Goal: Find specific page/section: Find specific page/section

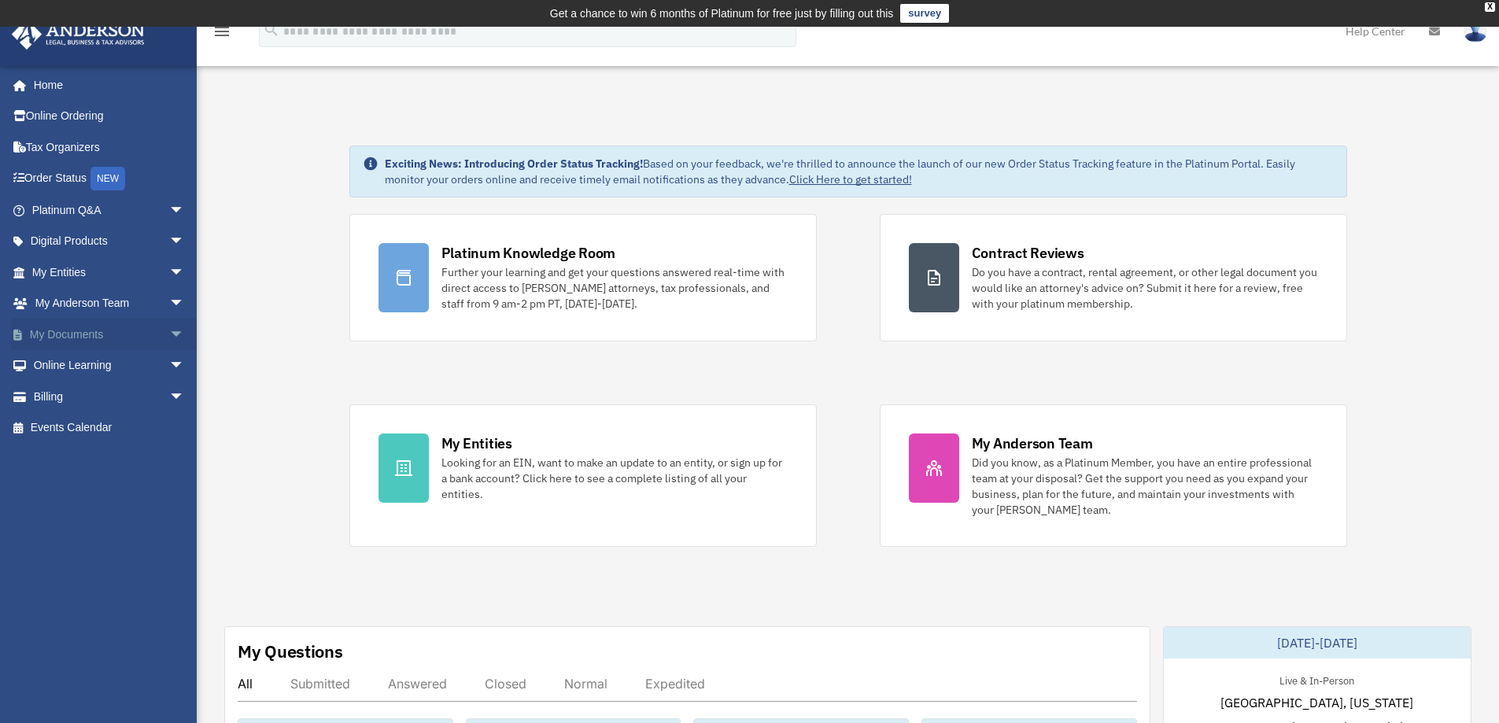
click at [169, 331] on span "arrow_drop_down" at bounding box center [184, 335] width 31 height 32
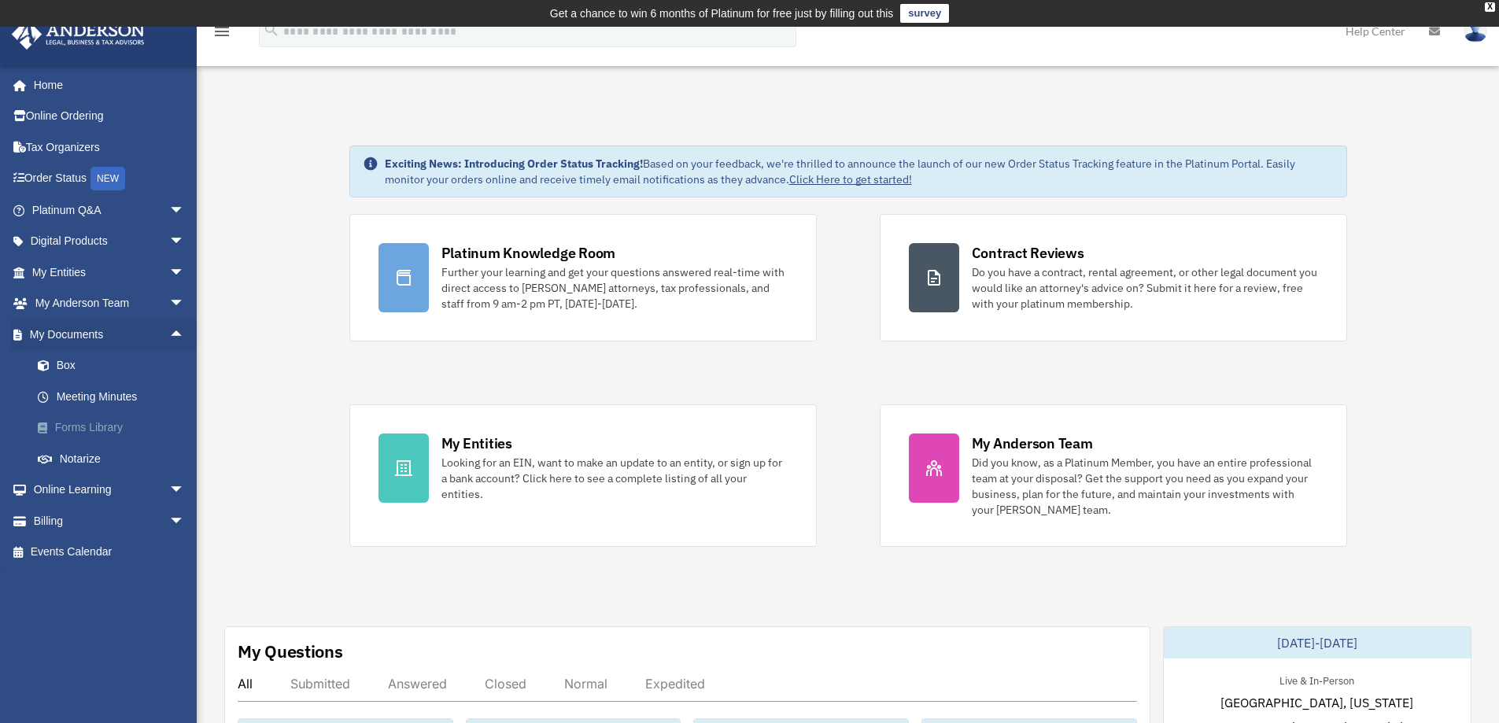
click at [92, 427] on link "Forms Library" at bounding box center [115, 427] width 186 height 31
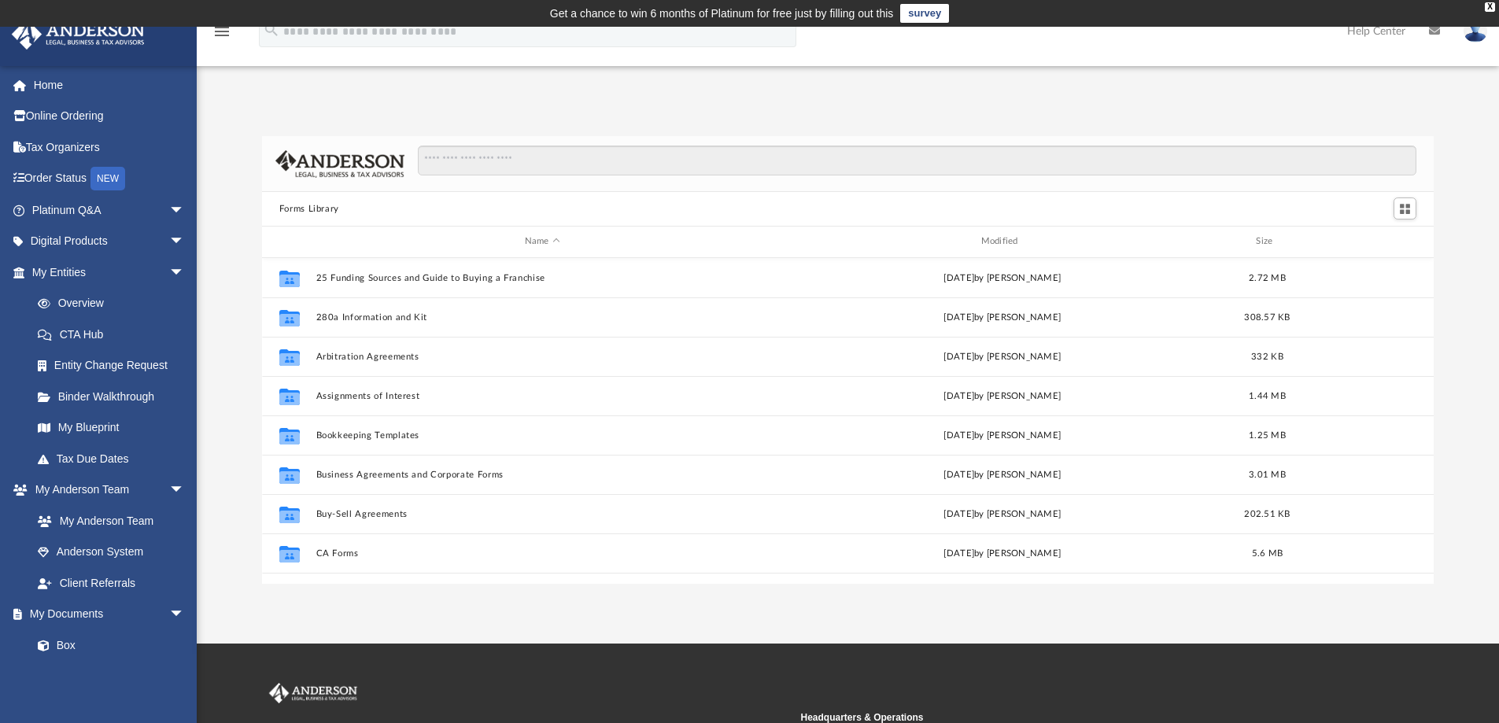
scroll to position [346, 1160]
click at [509, 164] on input "Search files and folders" at bounding box center [917, 161] width 999 height 30
type input "*****"
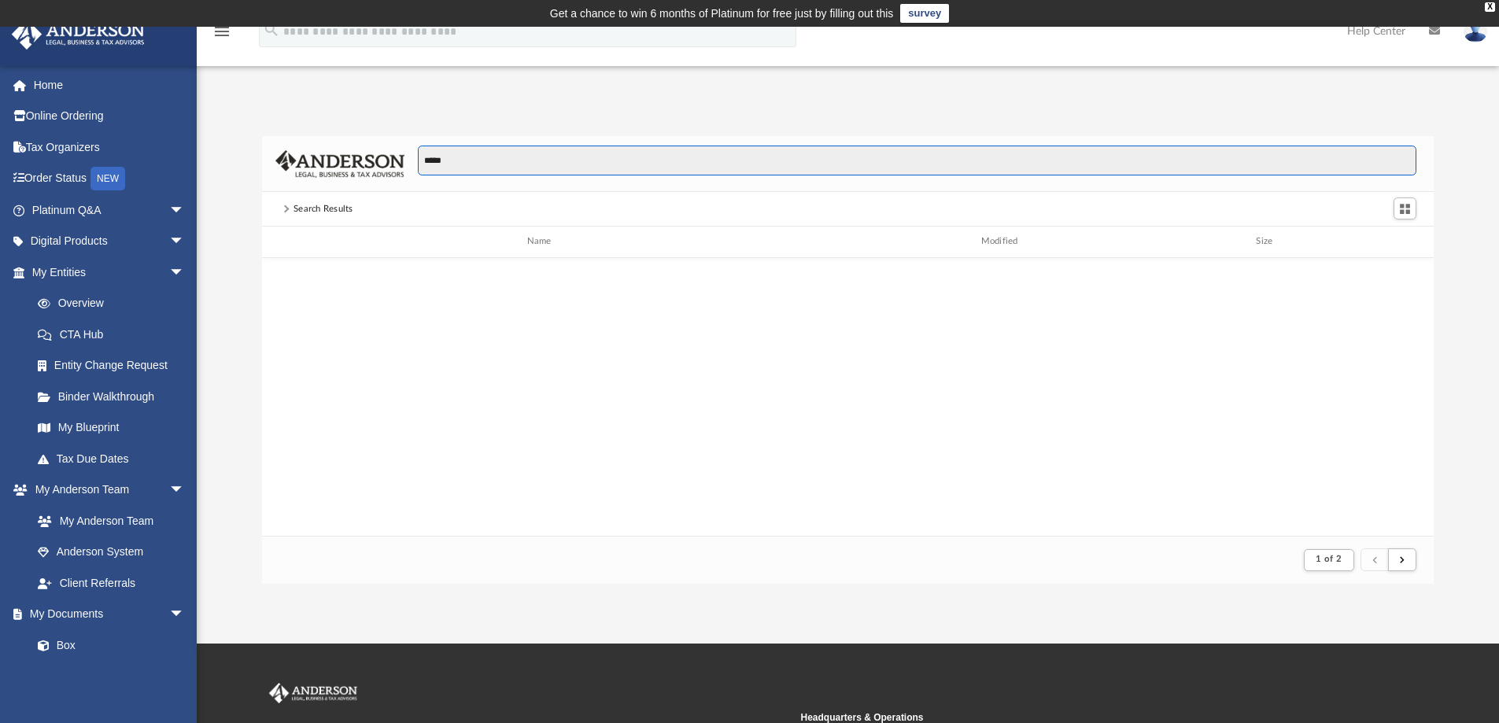
scroll to position [0, 0]
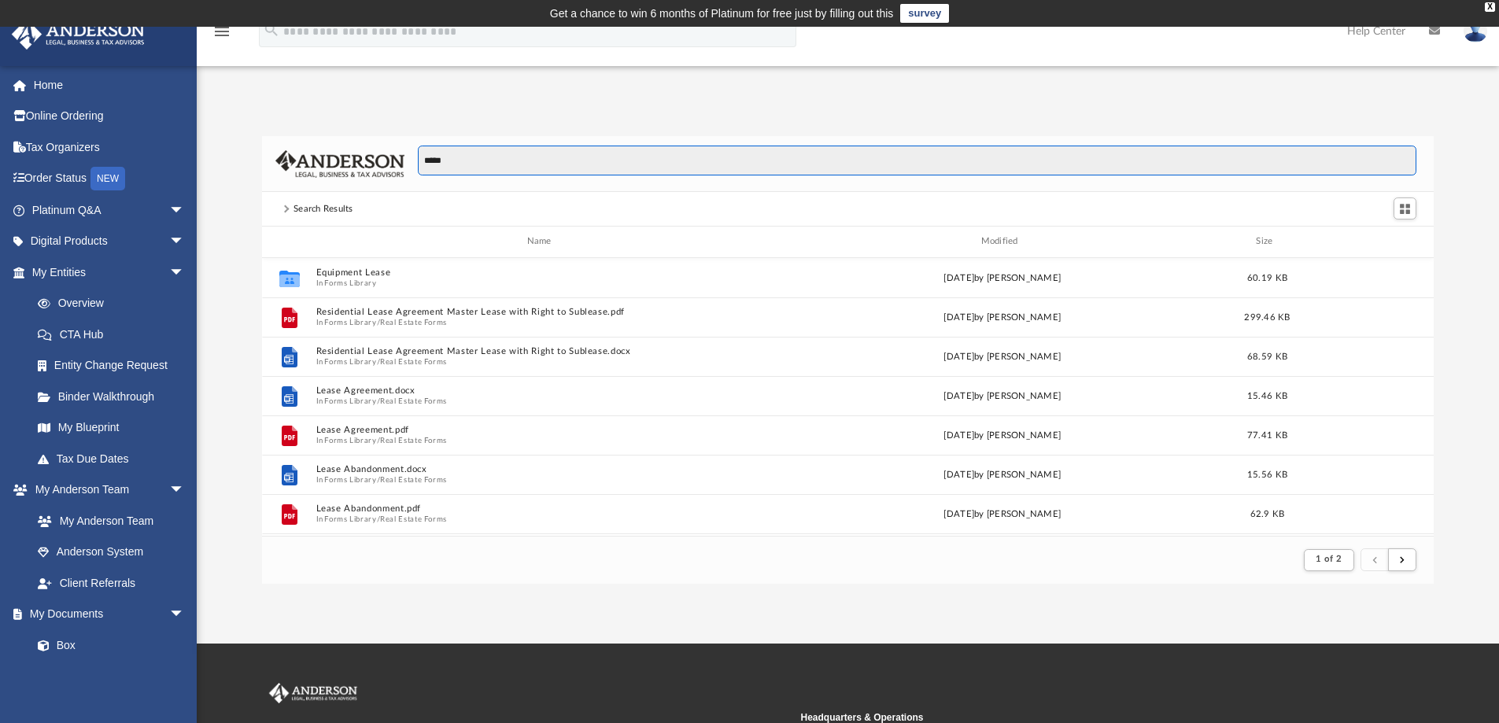
drag, startPoint x: 497, startPoint y: 162, endPoint x: 365, endPoint y: 155, distance: 131.6
click at [365, 155] on div "*****" at bounding box center [848, 164] width 1172 height 56
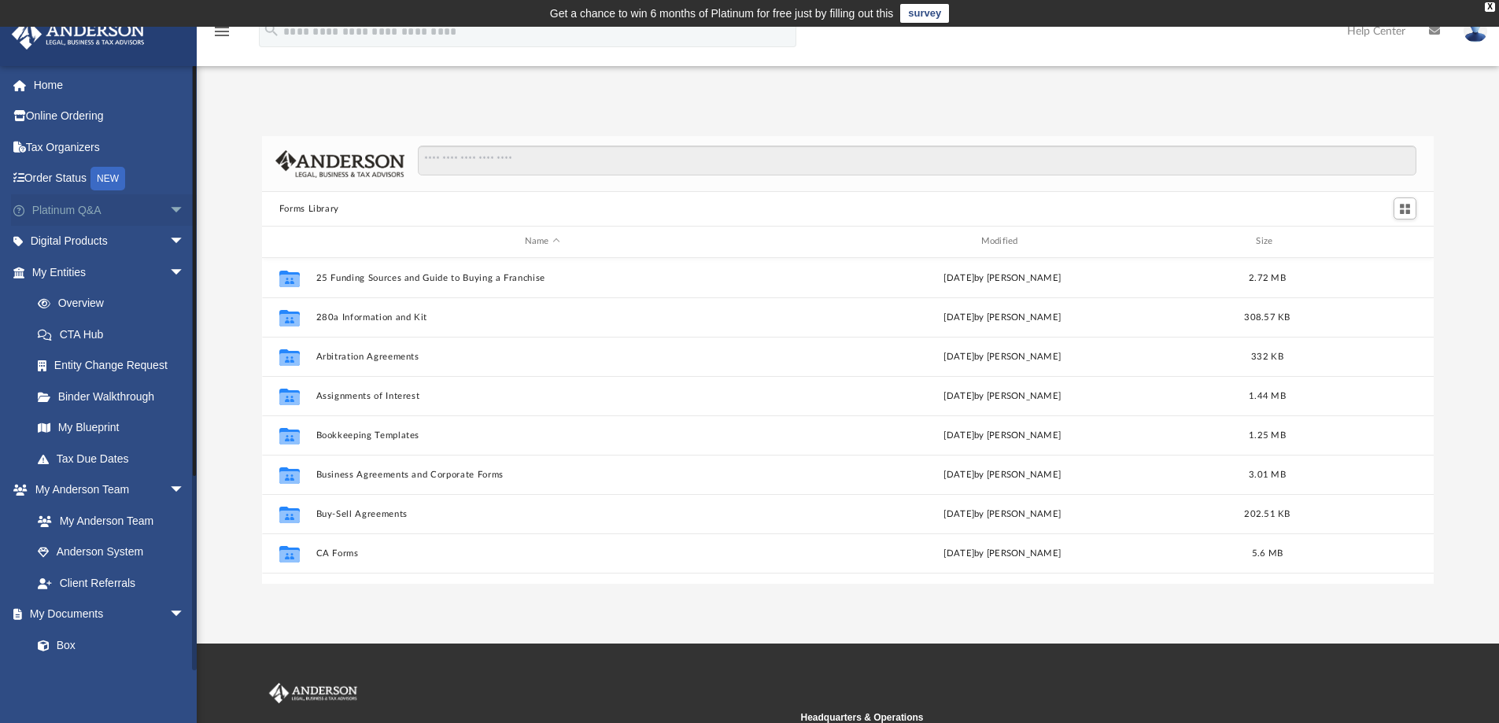
click at [169, 210] on span "arrow_drop_down" at bounding box center [184, 210] width 31 height 32
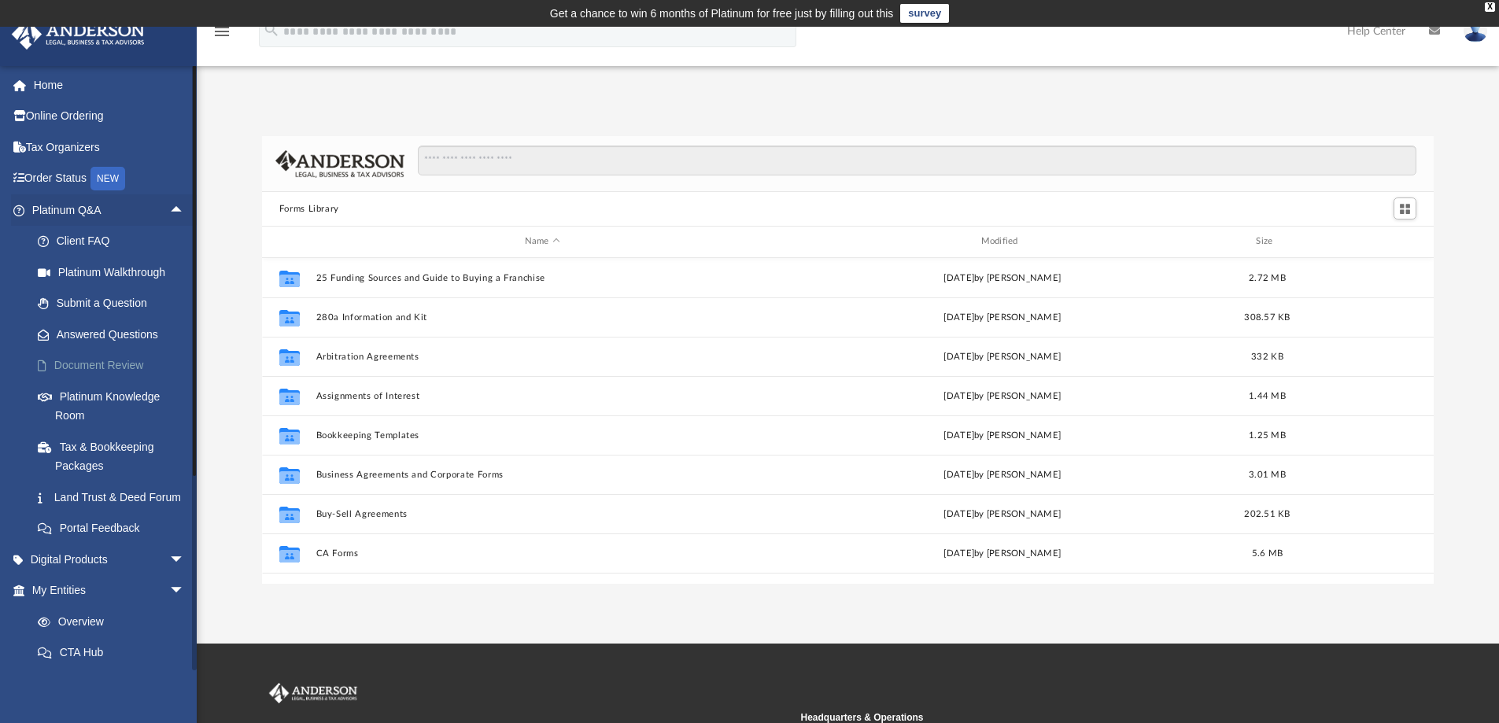
click at [90, 360] on link "Document Review" at bounding box center [115, 365] width 186 height 31
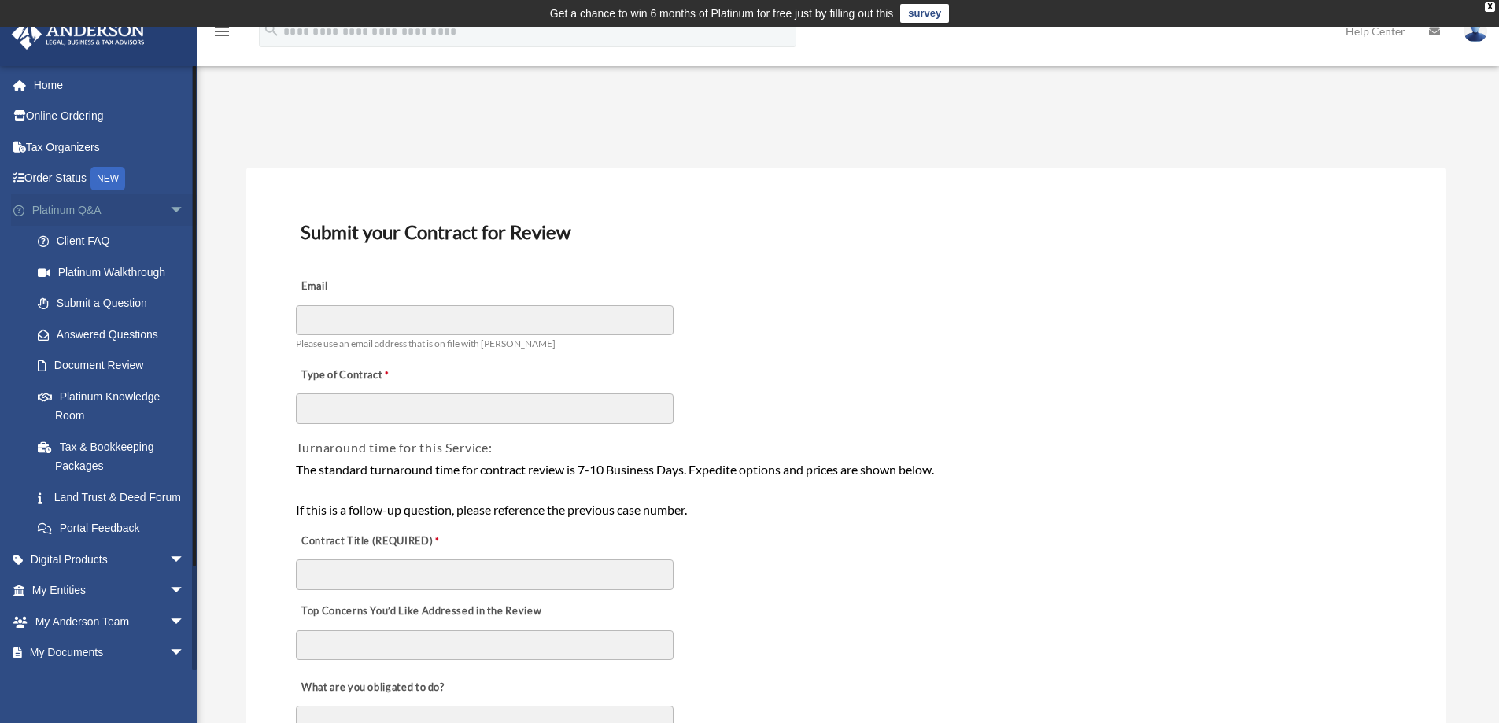
click at [169, 208] on span "arrow_drop_down" at bounding box center [184, 210] width 31 height 32
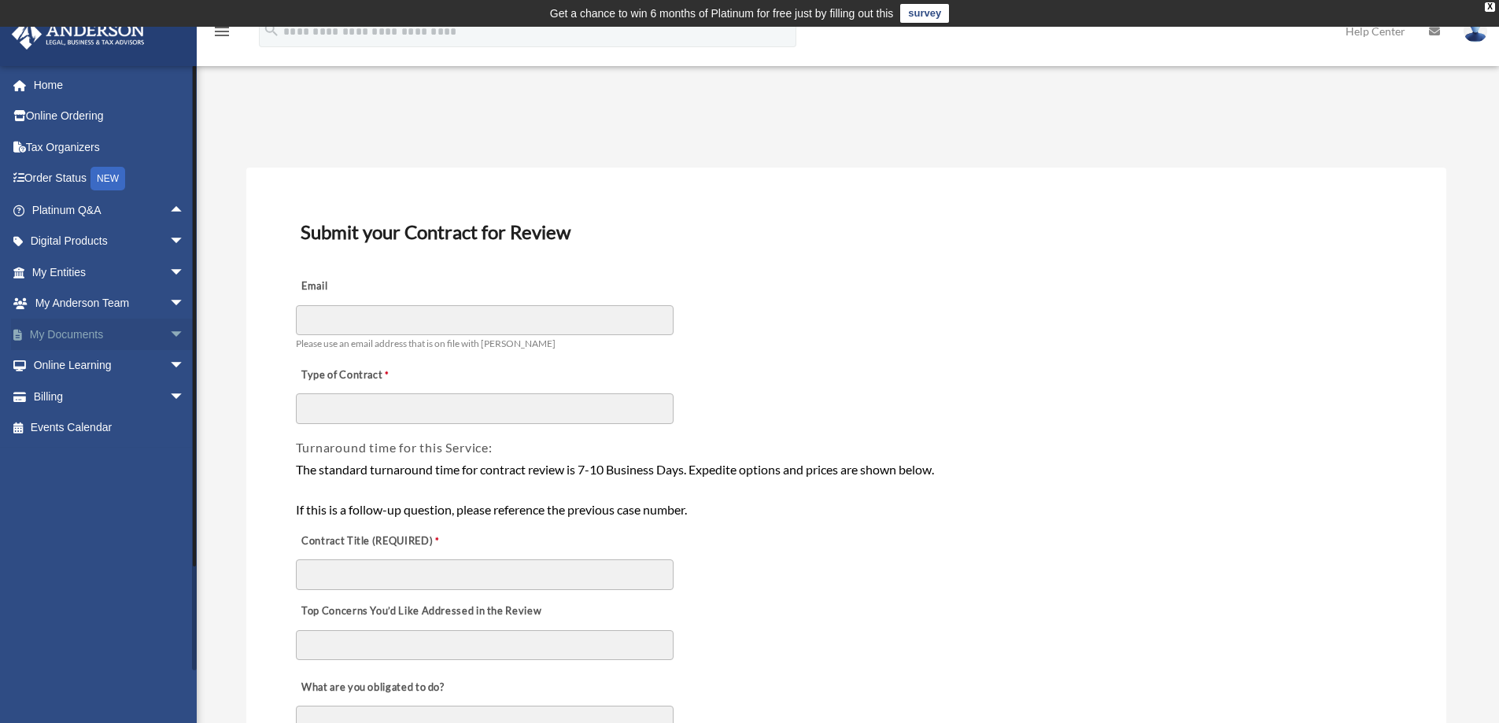
click at [169, 335] on span "arrow_drop_down" at bounding box center [184, 335] width 31 height 32
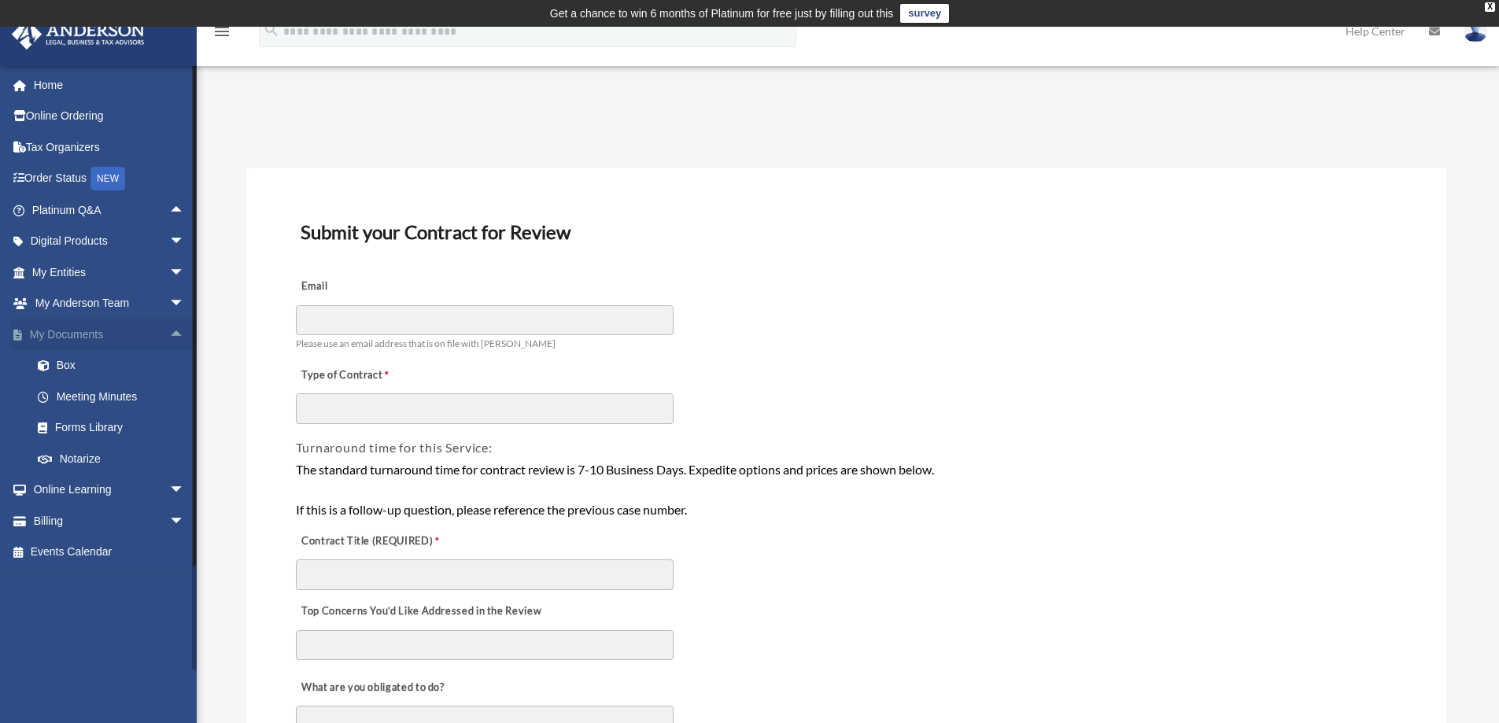
click at [169, 335] on span "arrow_drop_up" at bounding box center [184, 335] width 31 height 32
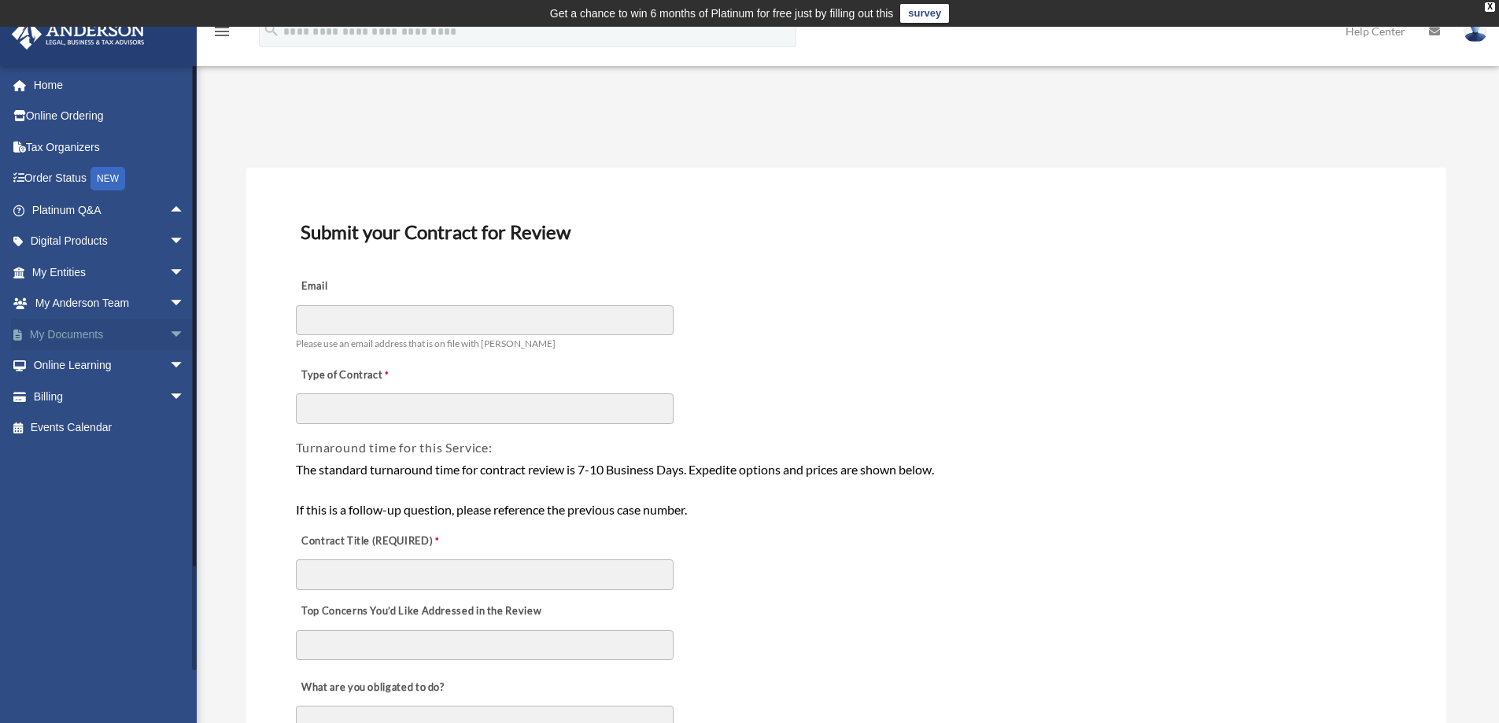
click at [169, 335] on span "arrow_drop_down" at bounding box center [184, 335] width 31 height 32
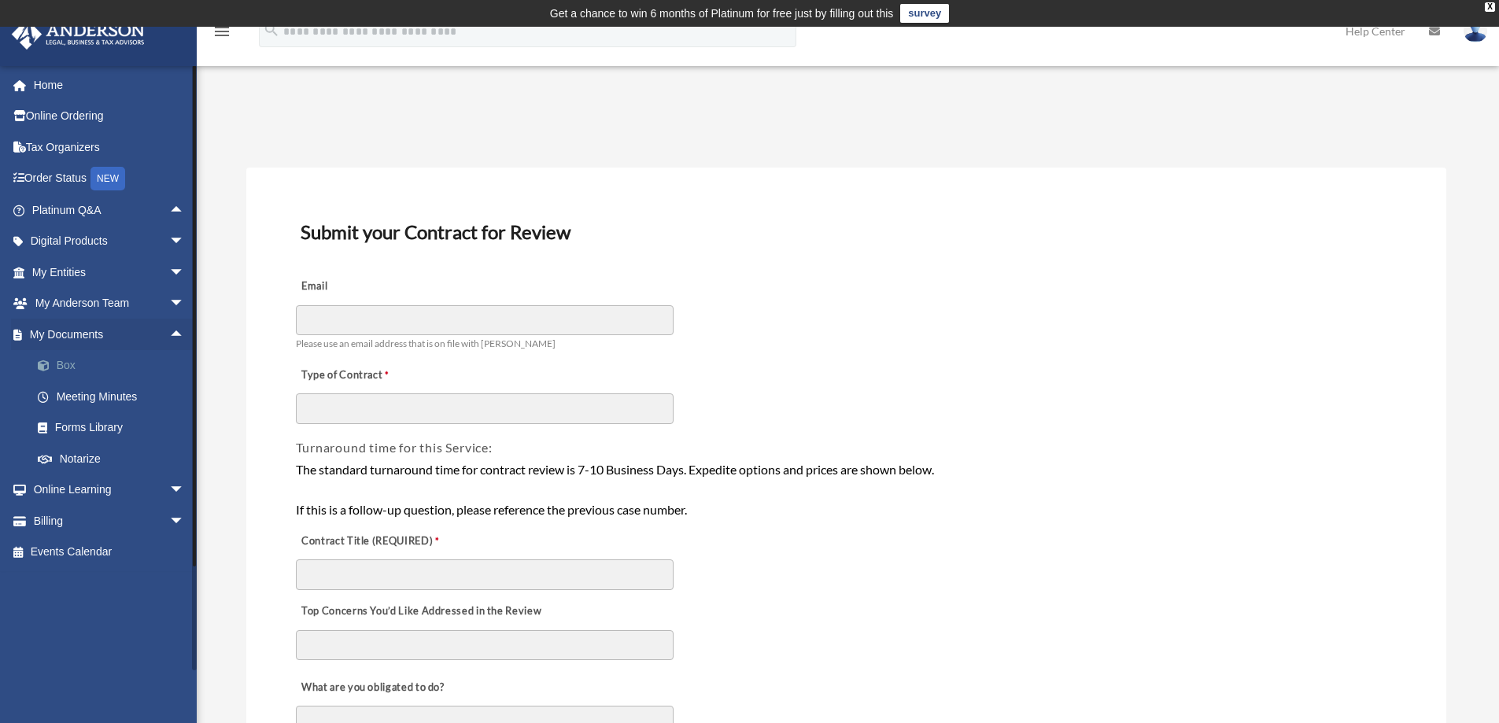
click at [78, 363] on link "Box" at bounding box center [115, 365] width 186 height 31
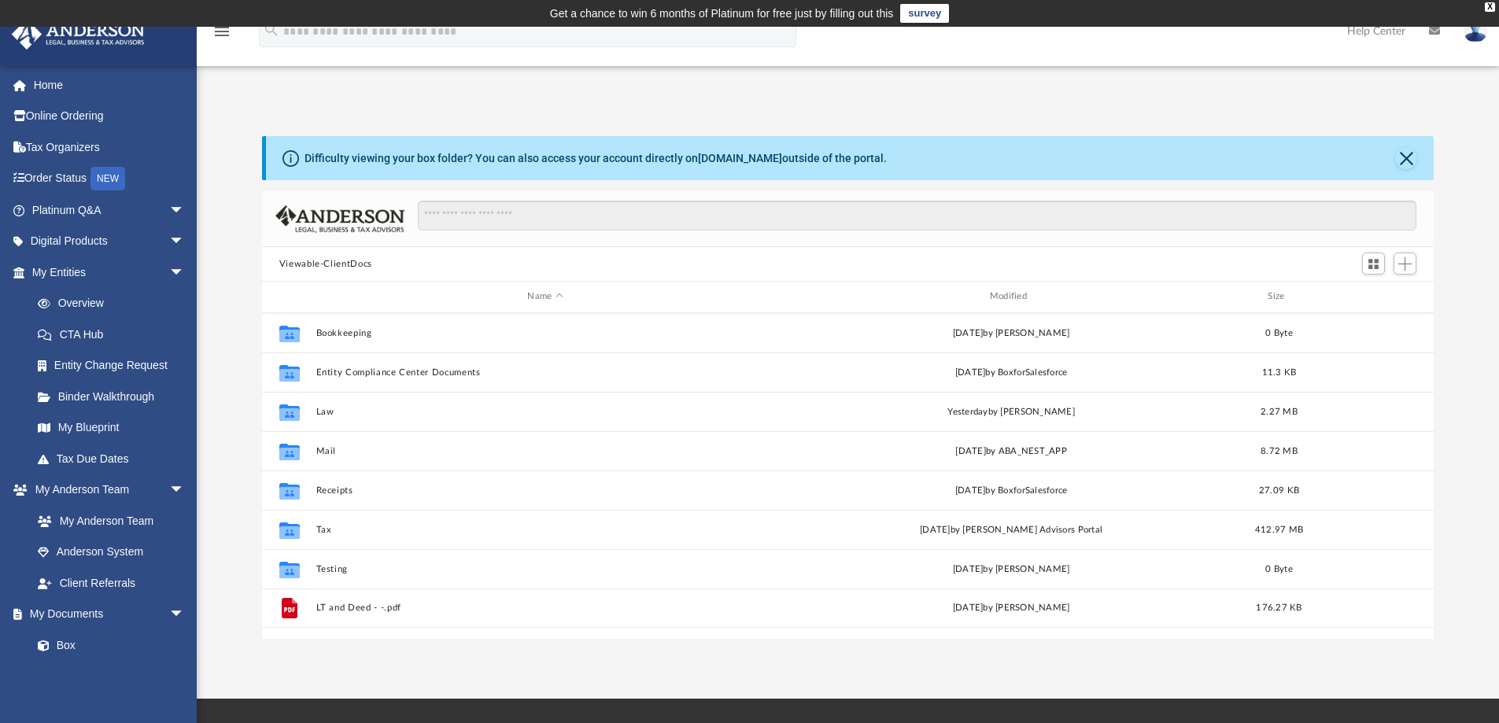
scroll to position [346, 1160]
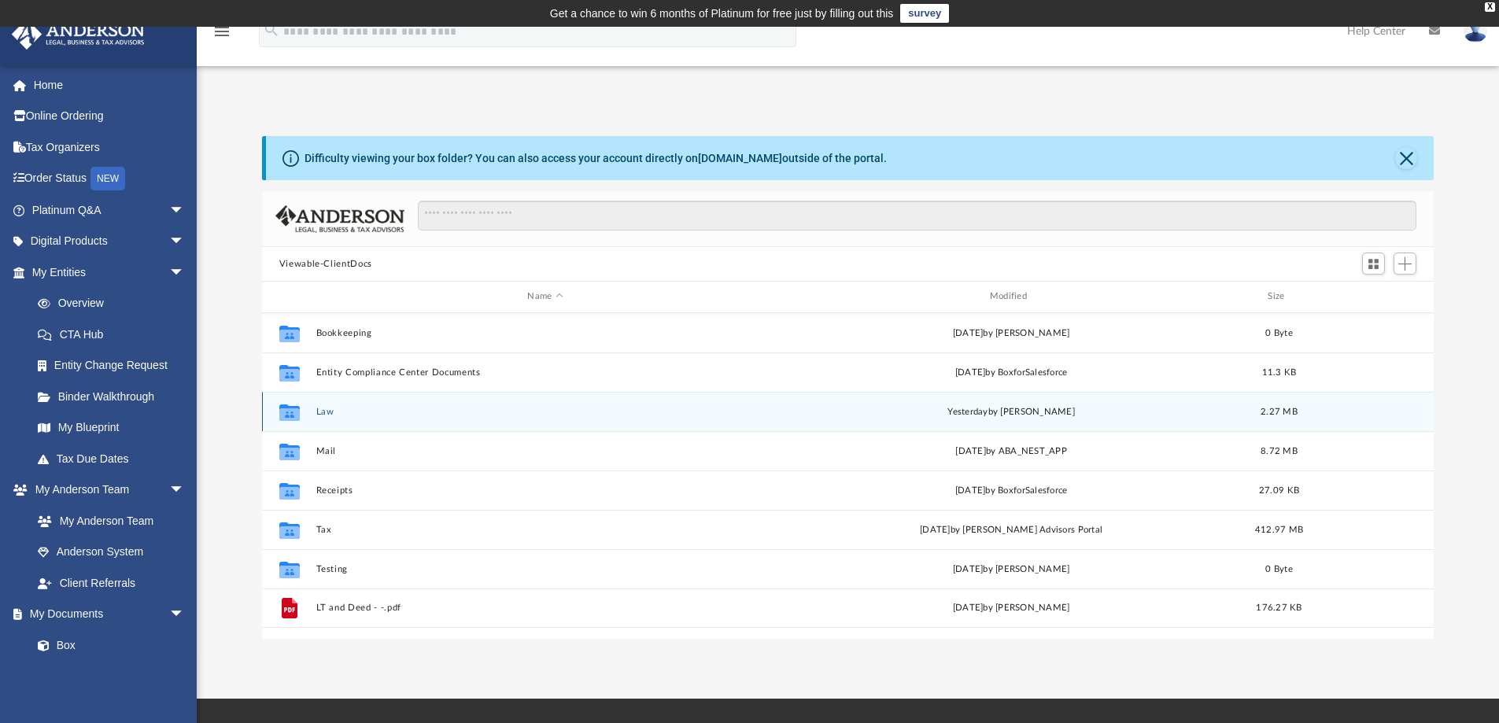
click at [319, 410] on button "Law" at bounding box center [545, 412] width 459 height 10
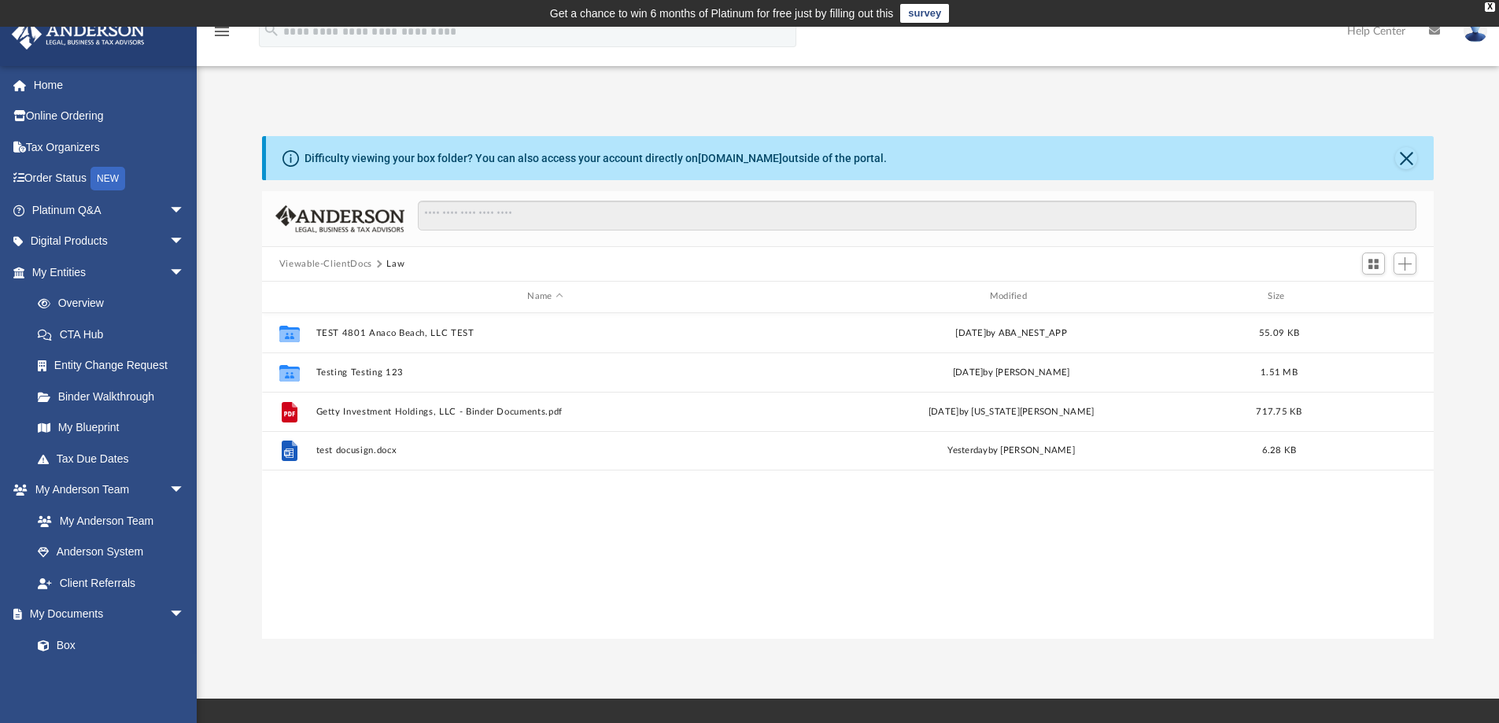
click at [354, 264] on button "Viewable-ClientDocs" at bounding box center [325, 264] width 93 height 14
